Goal: Information Seeking & Learning: Learn about a topic

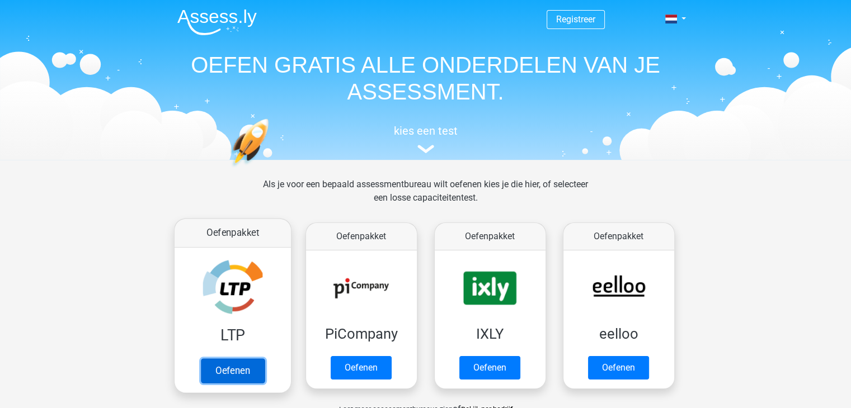
click at [232, 369] on link "Oefenen" at bounding box center [232, 371] width 64 height 25
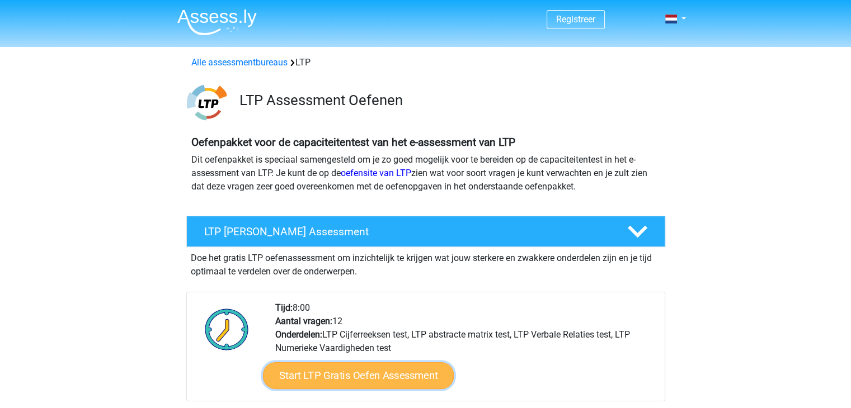
click at [365, 375] on link "Start LTP Gratis Oefen Assessment" at bounding box center [357, 376] width 191 height 27
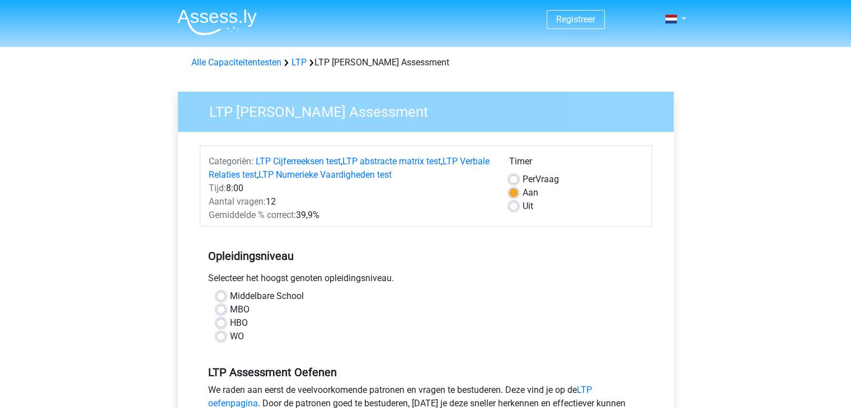
click at [230, 297] on label "Middelbare School" at bounding box center [267, 296] width 74 height 13
click at [220, 297] on input "Middelbare School" at bounding box center [221, 295] width 9 height 11
radio input "true"
click at [217, 303] on input "MBO" at bounding box center [221, 308] width 9 height 11
radio input "true"
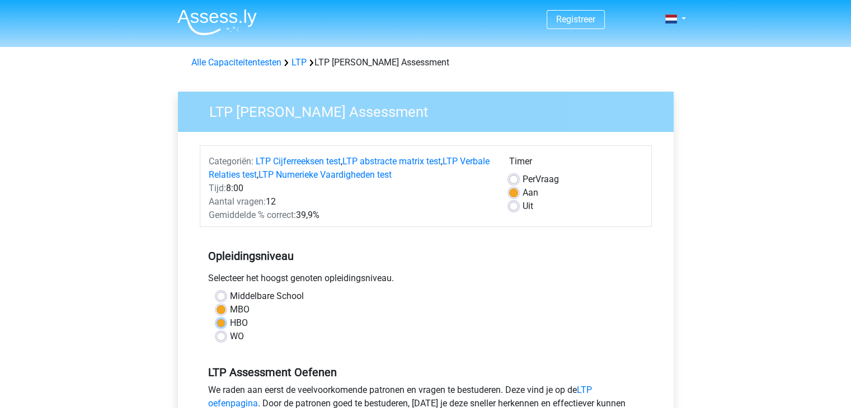
click at [217, 317] on input "HBO" at bounding box center [221, 322] width 9 height 11
radio input "true"
click at [217, 330] on input "WO" at bounding box center [221, 335] width 9 height 11
radio input "true"
click at [217, 290] on input "Middelbare School" at bounding box center [221, 295] width 9 height 11
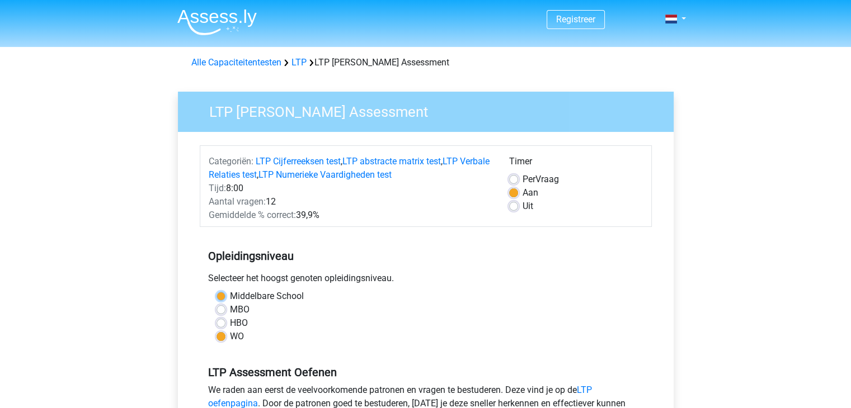
radio input "true"
click at [217, 303] on input "MBO" at bounding box center [221, 308] width 9 height 11
radio input "true"
click at [217, 317] on input "HBO" at bounding box center [221, 322] width 9 height 11
radio input "true"
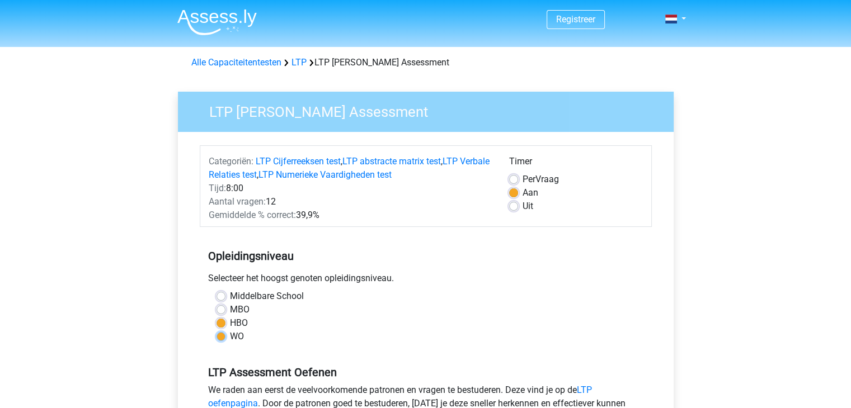
click at [217, 330] on input "WO" at bounding box center [221, 335] width 9 height 11
radio input "true"
click at [217, 290] on input "Middelbare School" at bounding box center [221, 295] width 9 height 11
radio input "true"
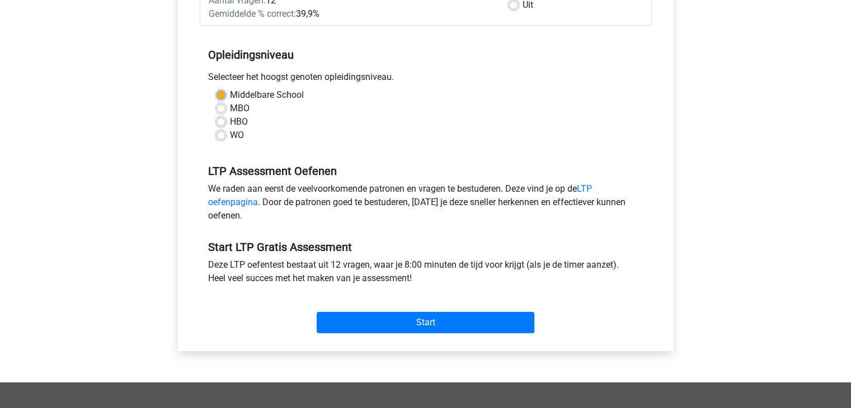
scroll to position [224, 0]
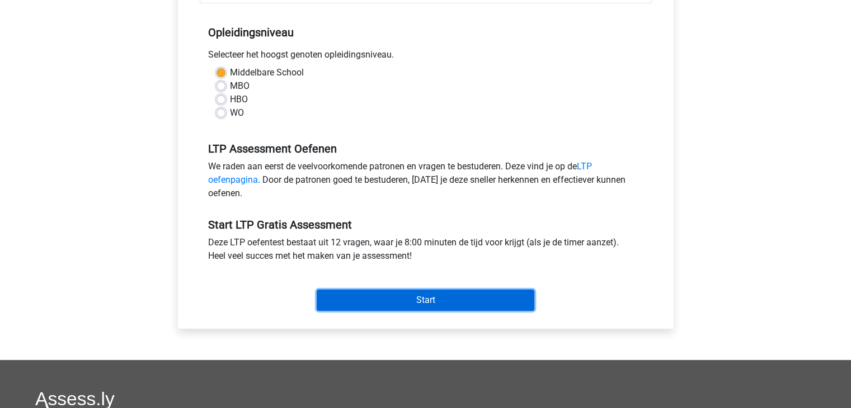
click at [472, 304] on input "Start" at bounding box center [426, 300] width 218 height 21
